Goal: Contribute content: Add original content to the website for others to see

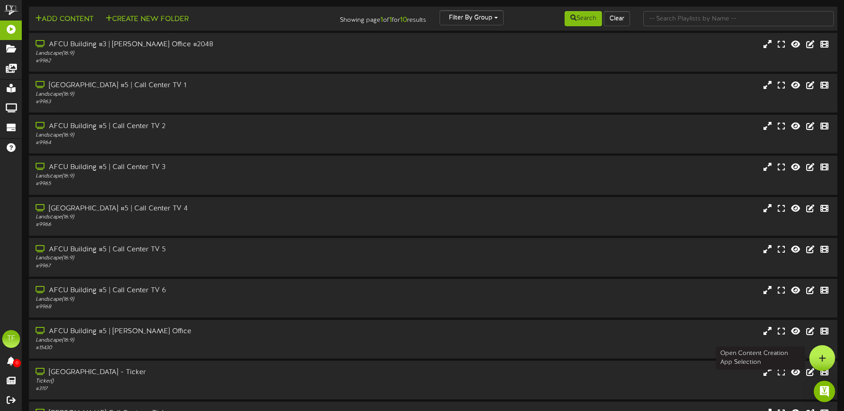
click at [827, 354] on div at bounding box center [823, 358] width 26 height 26
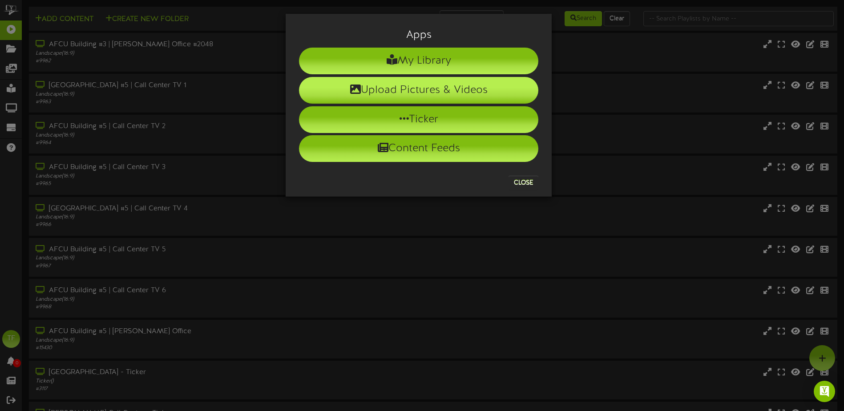
click at [435, 89] on li "Upload Pictures & Videos" at bounding box center [418, 90] width 239 height 27
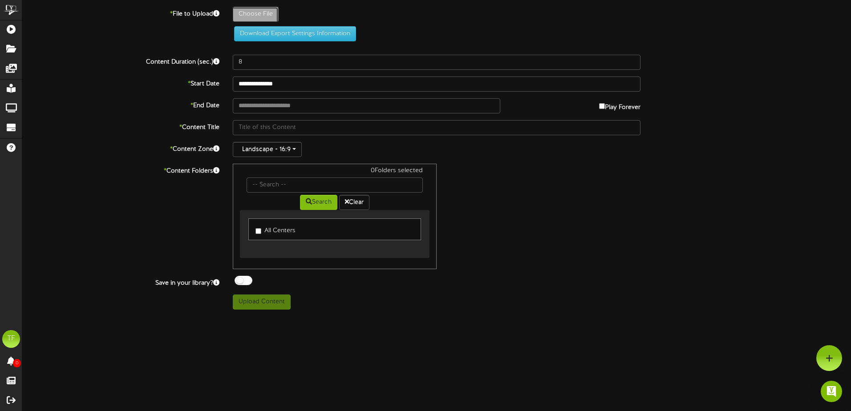
type input "**********"
type input "Untitled-11"
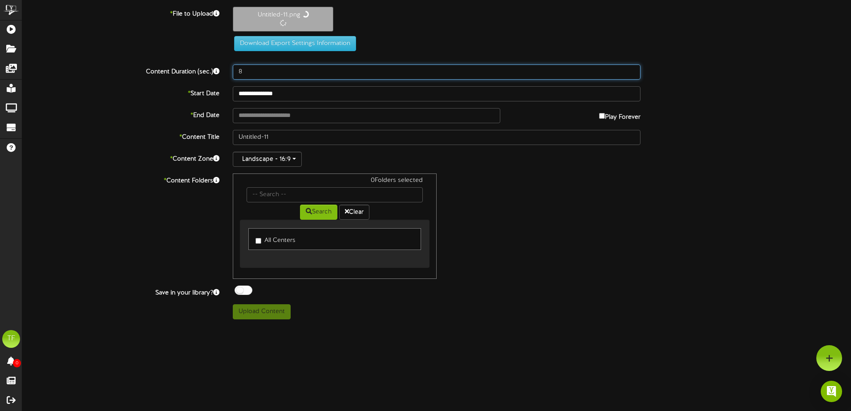
drag, startPoint x: 260, startPoint y: 77, endPoint x: 219, endPoint y: 72, distance: 42.2
click at [219, 72] on div "Content Duration (sec.) 8" at bounding box center [437, 72] width 842 height 15
type input "20"
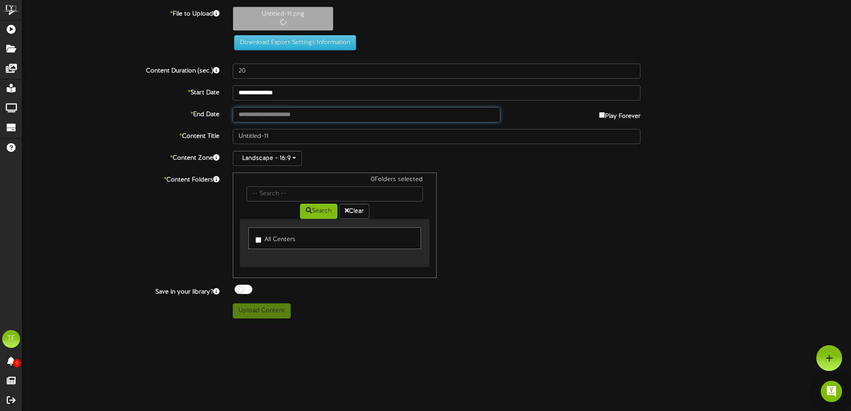
click at [285, 113] on input "text" at bounding box center [367, 114] width 268 height 15
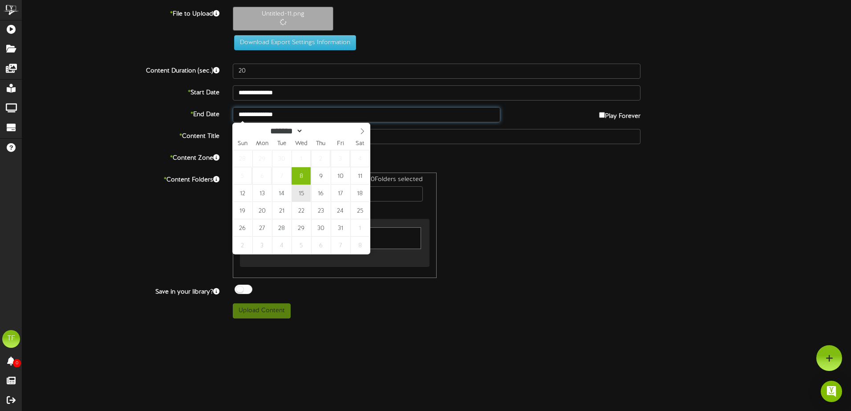
type input "**********"
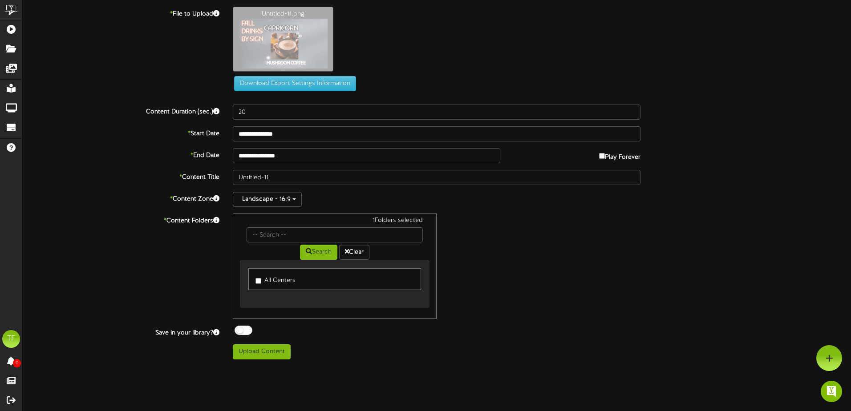
click at [245, 329] on div at bounding box center [244, 330] width 18 height 9
click at [259, 355] on button "Upload Content" at bounding box center [262, 352] width 58 height 15
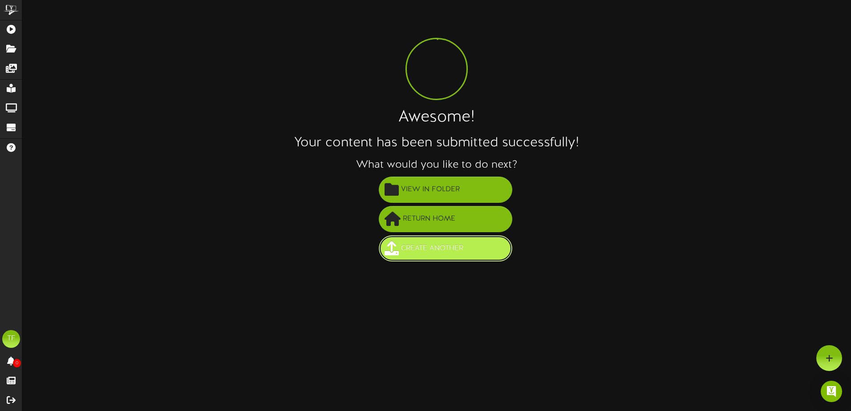
click at [428, 252] on span "Create Another" at bounding box center [432, 248] width 67 height 15
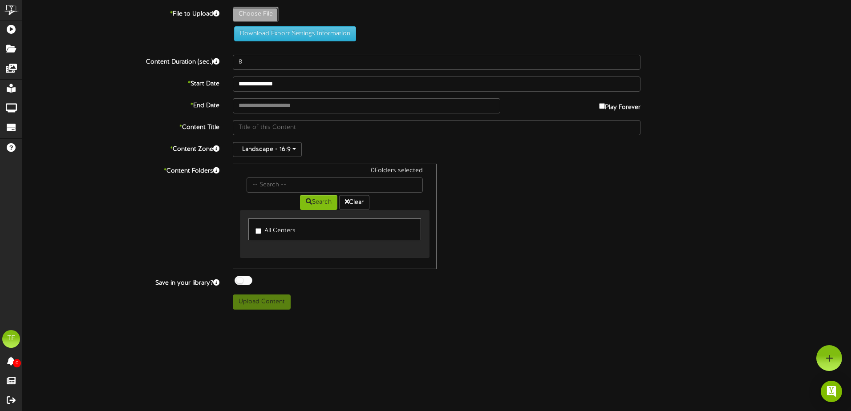
type input "**********"
type input "Untitled-12"
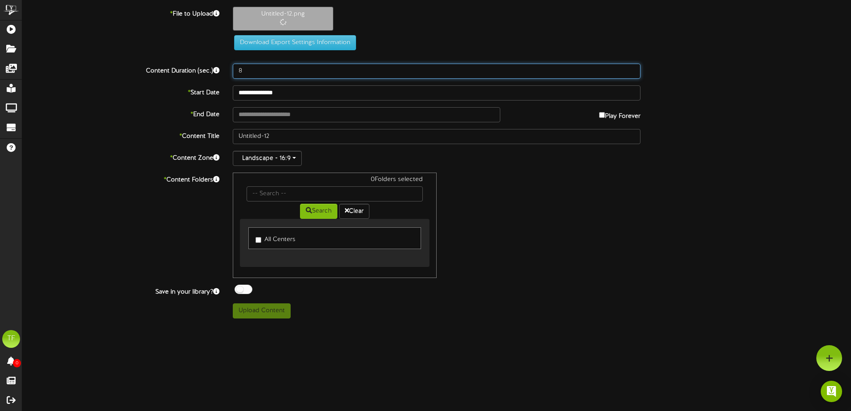
drag, startPoint x: 244, startPoint y: 74, endPoint x: 213, endPoint y: 73, distance: 31.6
click at [213, 73] on div "Content Duration (sec.) 8" at bounding box center [437, 71] width 842 height 15
type input "20"
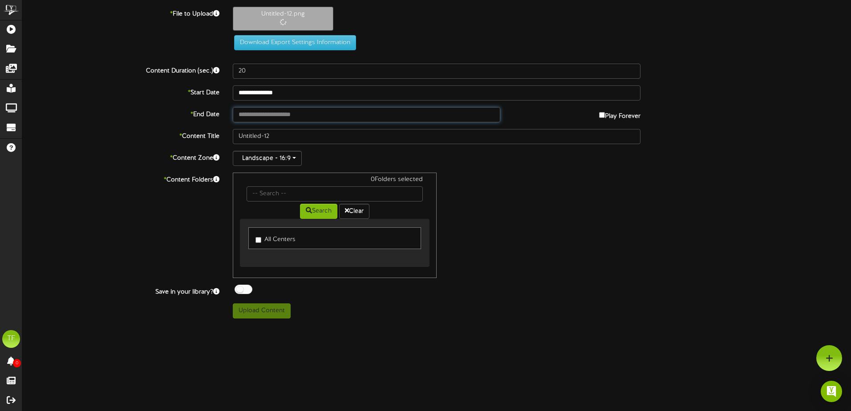
click at [281, 112] on input "text" at bounding box center [367, 114] width 268 height 15
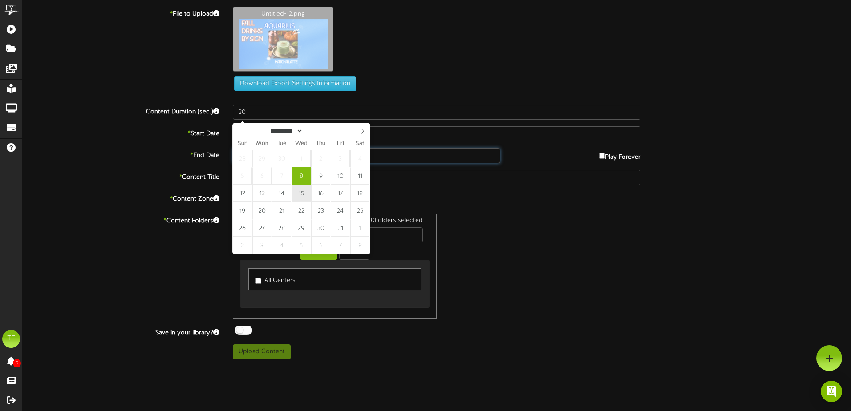
type input "**********"
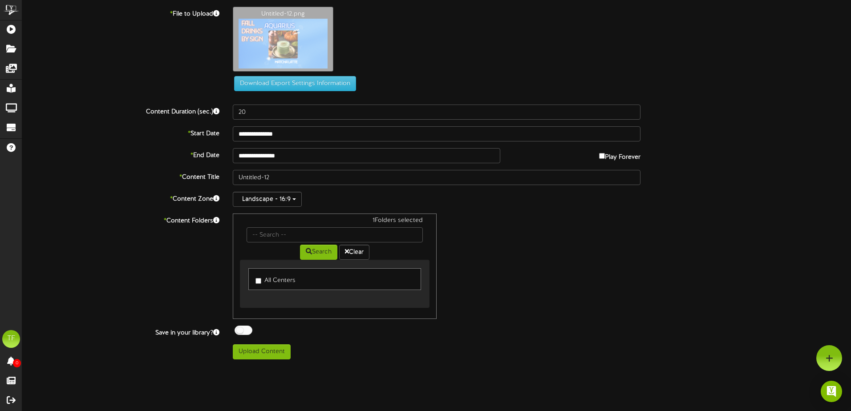
click at [243, 333] on div at bounding box center [244, 330] width 18 height 9
click at [266, 356] on button "Upload Content" at bounding box center [262, 352] width 58 height 15
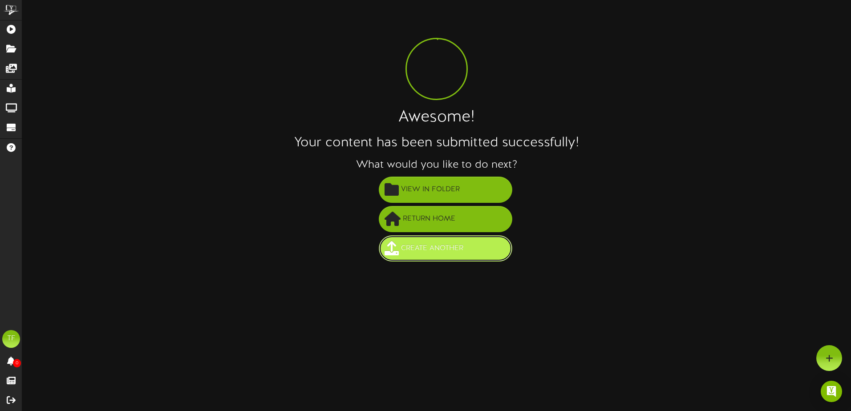
click at [446, 255] on span "Create Another" at bounding box center [432, 248] width 67 height 15
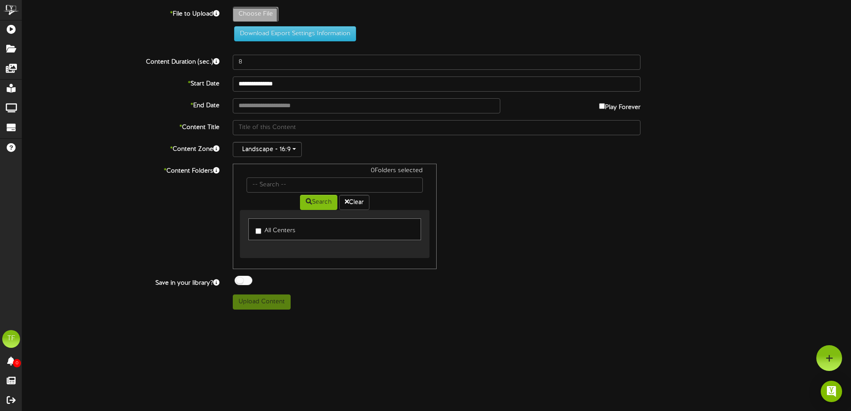
type input "**********"
type input "Untitled-13"
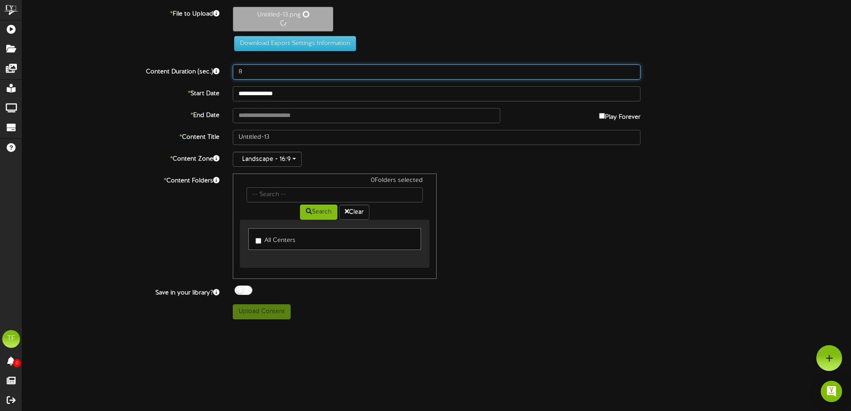
drag, startPoint x: 253, startPoint y: 72, endPoint x: 209, endPoint y: 69, distance: 43.7
click at [209, 69] on div "Content Duration (sec.) 8" at bounding box center [437, 72] width 842 height 15
type input "20"
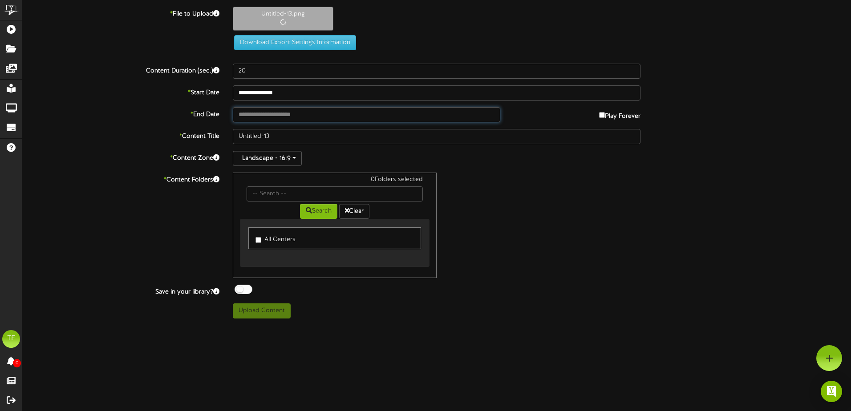
click at [288, 117] on input "text" at bounding box center [367, 114] width 268 height 15
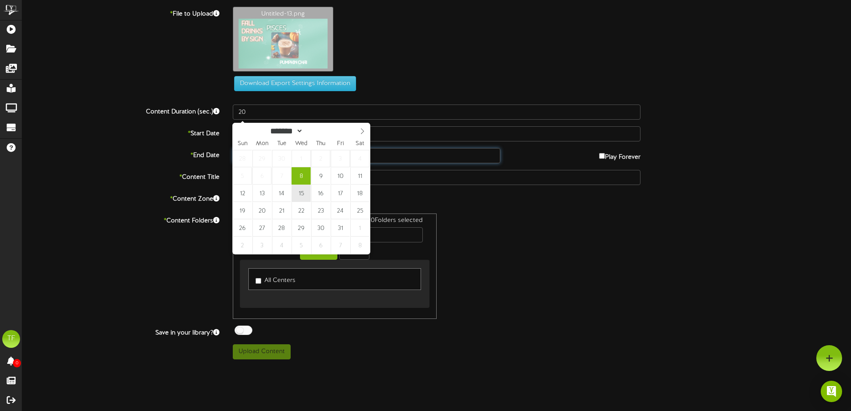
type input "**********"
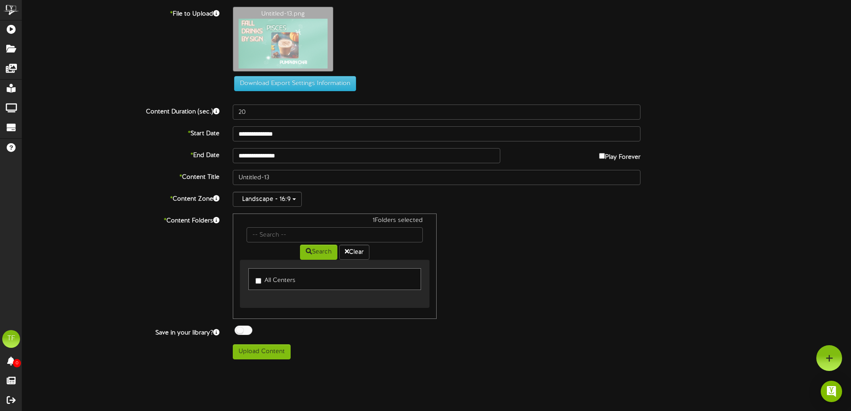
click at [250, 328] on div at bounding box center [244, 330] width 18 height 9
click at [262, 355] on button "Upload Content" at bounding box center [262, 352] width 58 height 15
